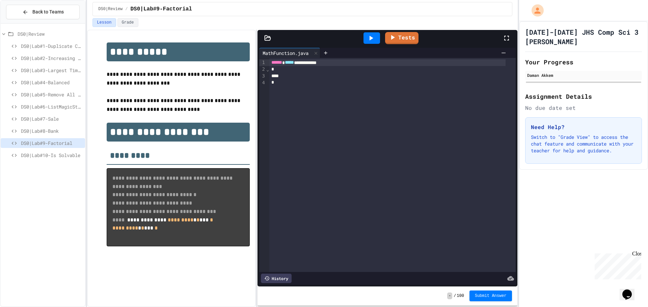
click at [273, 65] on span "******" at bounding box center [276, 62] width 11 height 5
click at [271, 66] on div "**********" at bounding box center [387, 62] width 236 height 7
click at [374, 33] on div at bounding box center [371, 37] width 17 height 11
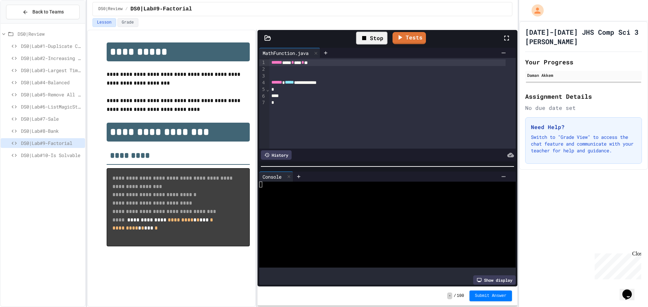
click at [365, 42] on icon at bounding box center [364, 38] width 8 height 8
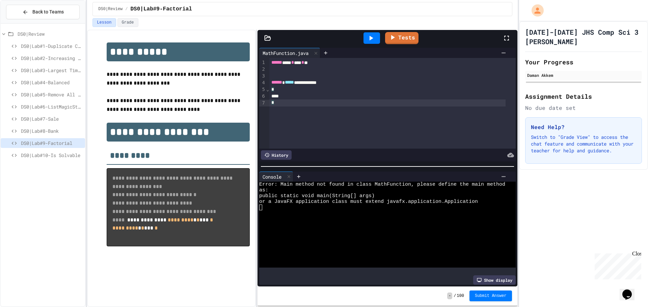
click at [276, 106] on div "*" at bounding box center [387, 103] width 236 height 7
click at [370, 37] on icon at bounding box center [371, 38] width 4 height 5
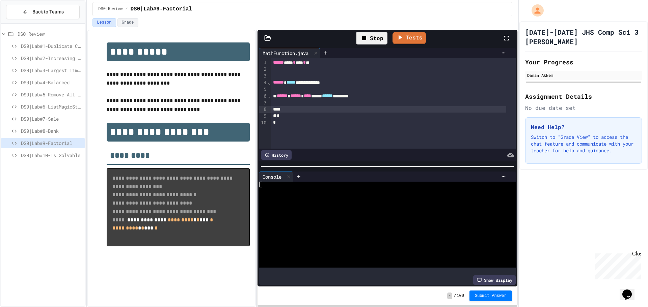
click at [366, 38] on icon at bounding box center [364, 38] width 4 height 4
click at [287, 174] on div at bounding box center [289, 177] width 8 height 10
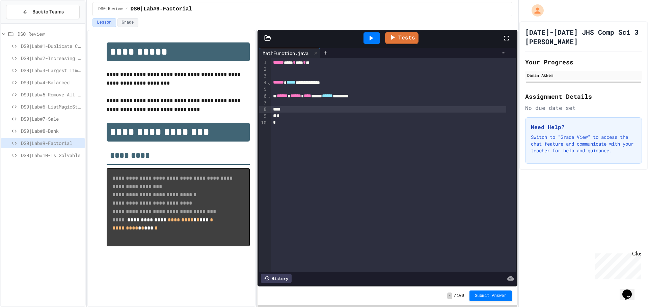
click at [311, 113] on div at bounding box center [388, 109] width 235 height 7
click at [485, 301] on button "Submit Answer" at bounding box center [490, 295] width 43 height 11
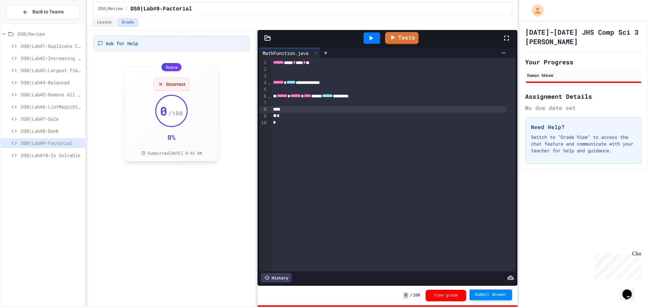
click at [161, 84] on icon at bounding box center [160, 84] width 3 height 3
click at [169, 200] on div "Ask for Help Score Incorrect 0 / 100 0 % Submitted [DATE] 8:43 AM" at bounding box center [171, 169] width 169 height 278
click at [411, 30] on div "**********" at bounding box center [387, 169] width 260 height 278
click at [411, 34] on link "Tests" at bounding box center [401, 37] width 31 height 13
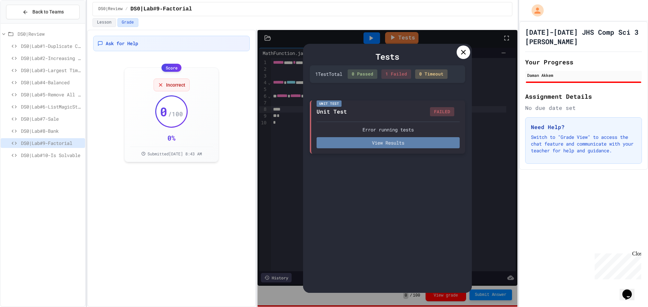
click at [421, 139] on button "View Results" at bounding box center [387, 142] width 143 height 11
click at [467, 53] on icon at bounding box center [463, 52] width 8 height 8
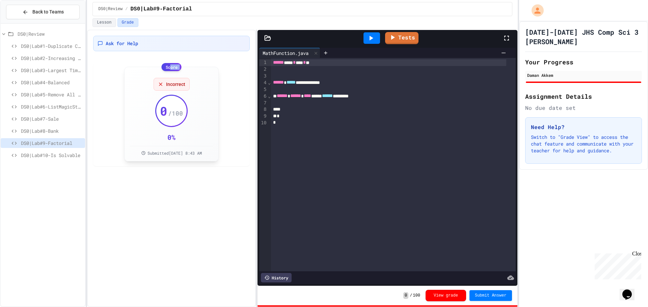
drag, startPoint x: 171, startPoint y: 67, endPoint x: 179, endPoint y: 76, distance: 11.2
click at [176, 76] on div "Score Incorrect 0 / 100 0 % Submitted Aug 27, 2025, 8:43 AM" at bounding box center [171, 114] width 94 height 95
drag, startPoint x: 216, startPoint y: 87, endPoint x: 193, endPoint y: 95, distance: 24.9
click at [193, 95] on div "Score Incorrect 0 / 100 0 % Submitted Aug 27, 2025, 8:43 AM" at bounding box center [171, 114] width 94 height 95
click at [194, 118] on div "Incorrect 0 / 100 0 % Submitted Aug 27, 2025, 8:43 AM" at bounding box center [171, 114] width 83 height 83
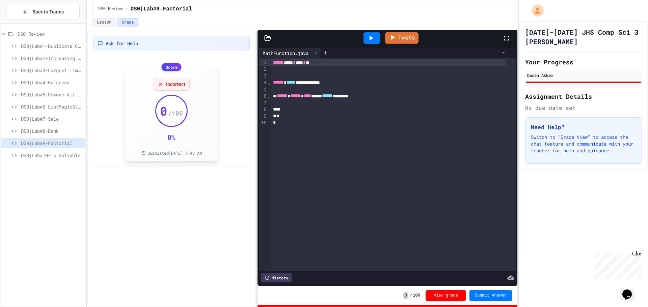
click at [190, 125] on div "Incorrect 0 / 100 0 % Submitted Aug 27, 2025, 8:43 AM" at bounding box center [171, 114] width 83 height 83
drag, startPoint x: 191, startPoint y: 125, endPoint x: 162, endPoint y: 222, distance: 100.6
click at [162, 222] on div "Ask for Help Score Incorrect 0 / 100 0 % Submitted [DATE] 8:43 AM" at bounding box center [171, 169] width 169 height 278
click at [332, 107] on div at bounding box center [388, 109] width 235 height 7
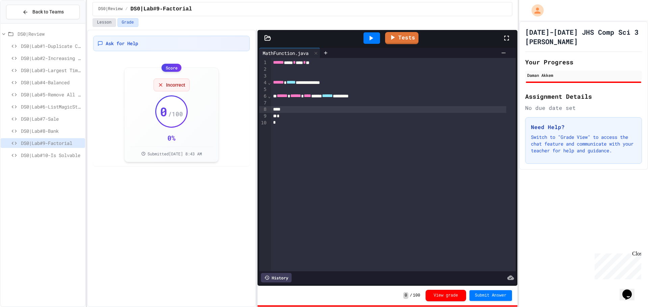
click at [103, 24] on button "Lesson" at bounding box center [103, 22] width 23 height 9
